Goal: Task Accomplishment & Management: Manage account settings

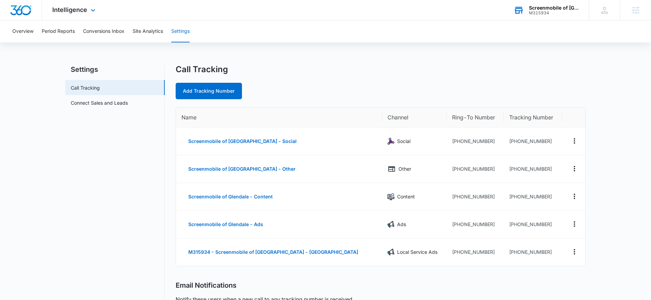
click at [535, 13] on div "M315934" at bounding box center [554, 13] width 50 height 5
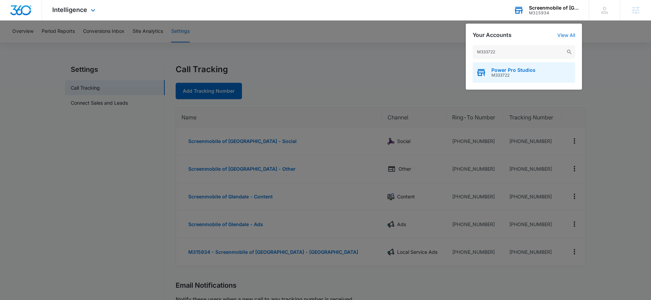
type input "M333722"
click at [500, 74] on span "M333722" at bounding box center [514, 75] width 44 height 5
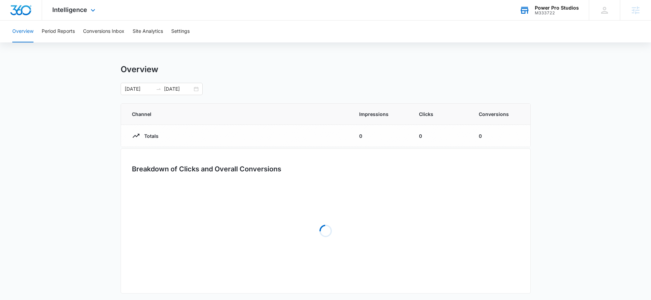
drag, startPoint x: 230, startPoint y: 85, endPoint x: 226, endPoint y: 78, distance: 8.6
click at [230, 85] on div "[DATE] [DATE]" at bounding box center [326, 89] width 410 height 12
click at [182, 30] on button "Settings" at bounding box center [180, 32] width 18 height 22
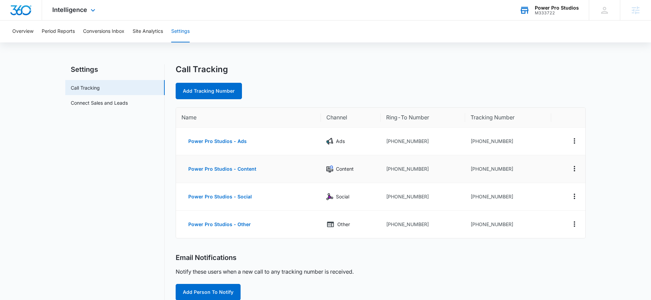
click at [491, 173] on td "[PHONE_NUMBER]" at bounding box center [508, 169] width 86 height 28
drag, startPoint x: 513, startPoint y: 142, endPoint x: 477, endPoint y: 142, distance: 36.2
click at [477, 142] on td "[PHONE_NUMBER]" at bounding box center [508, 142] width 86 height 28
copy td "7207128981"
